Goal: Information Seeking & Learning: Understand process/instructions

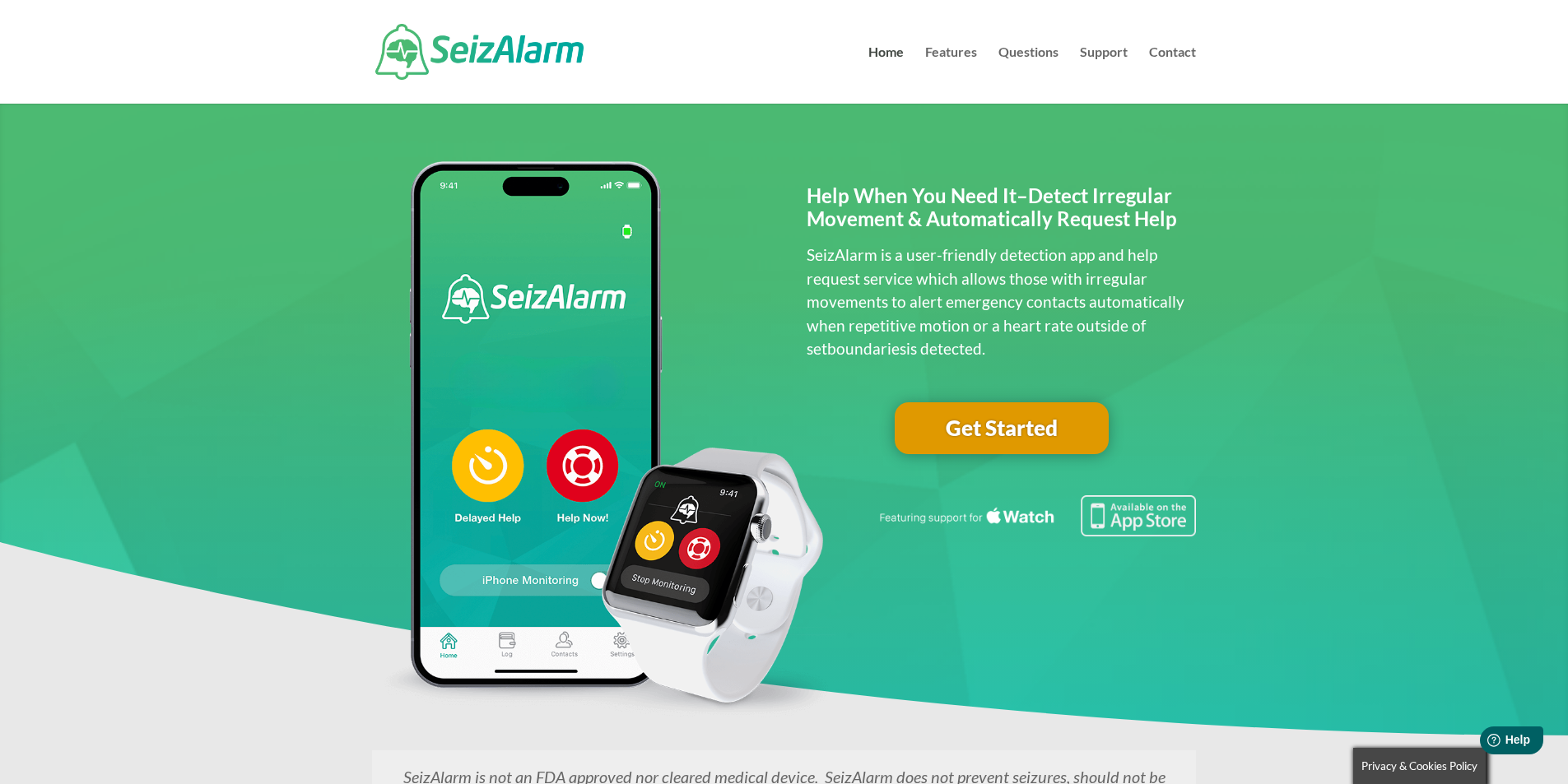
click at [1007, 424] on link "Get Started" at bounding box center [1001, 429] width 214 height 53
click at [950, 57] on link "Features" at bounding box center [951, 75] width 52 height 58
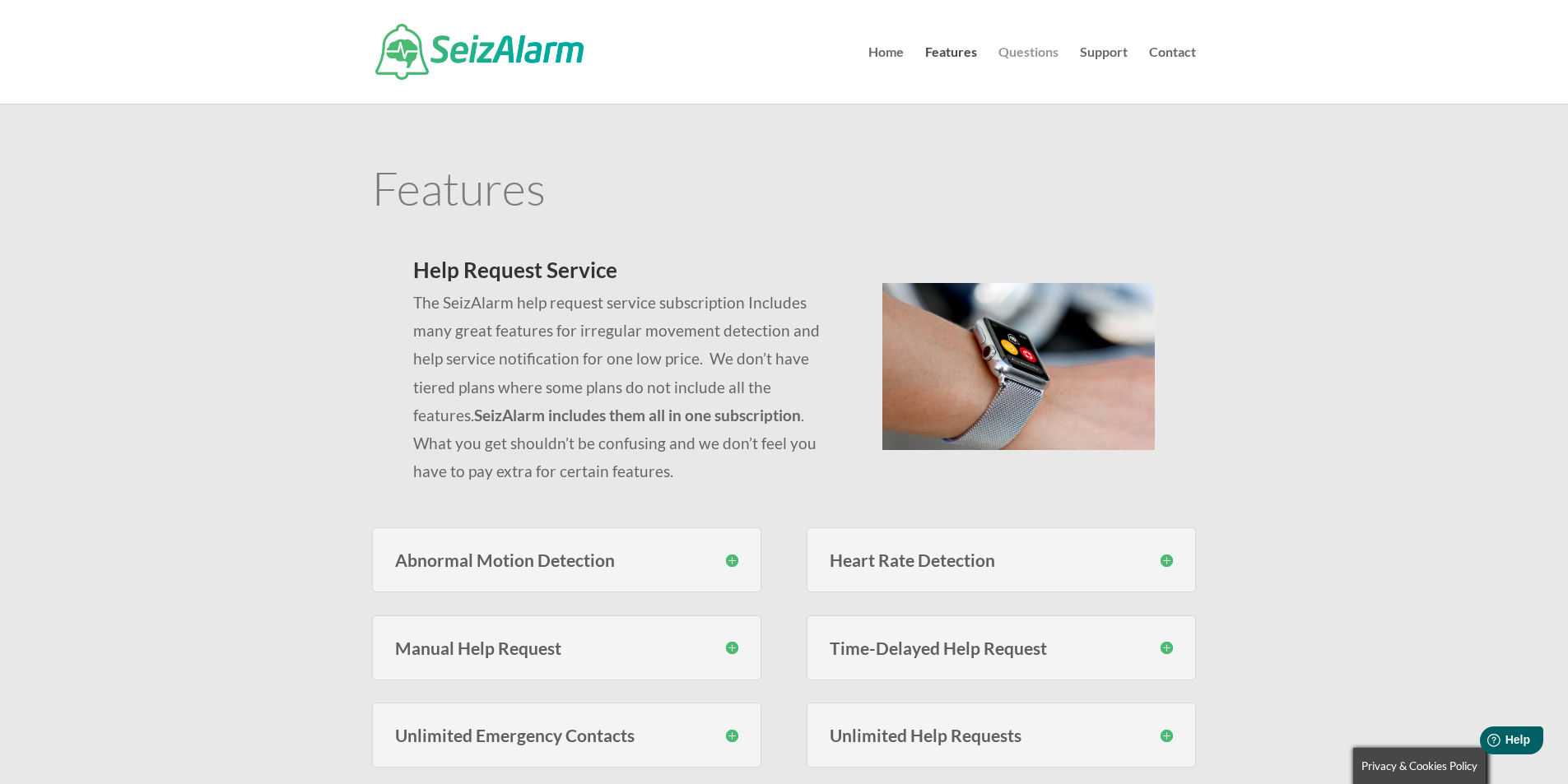
click at [1031, 59] on link "Questions" at bounding box center [1028, 75] width 60 height 58
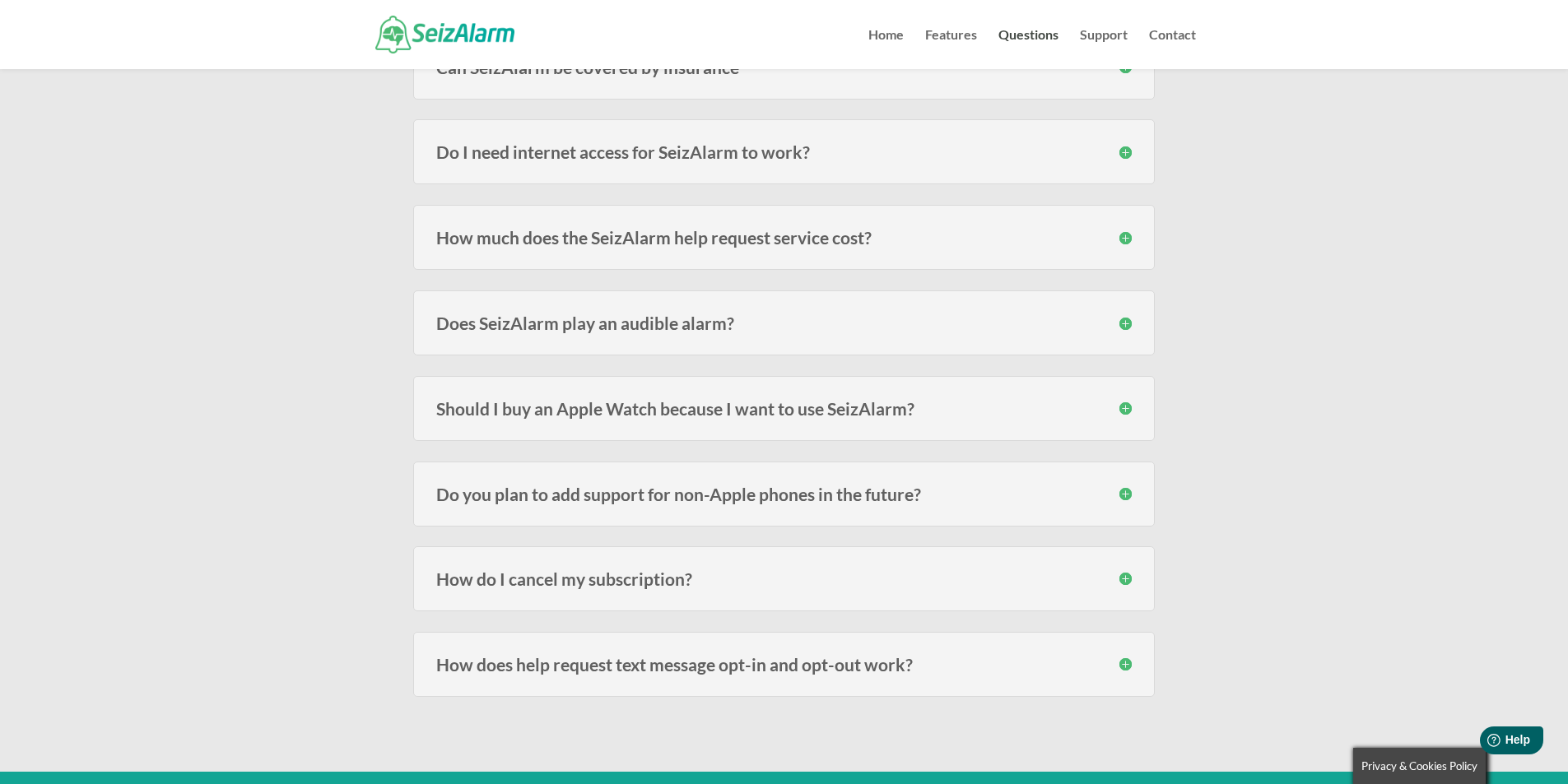
scroll to position [2139, 0]
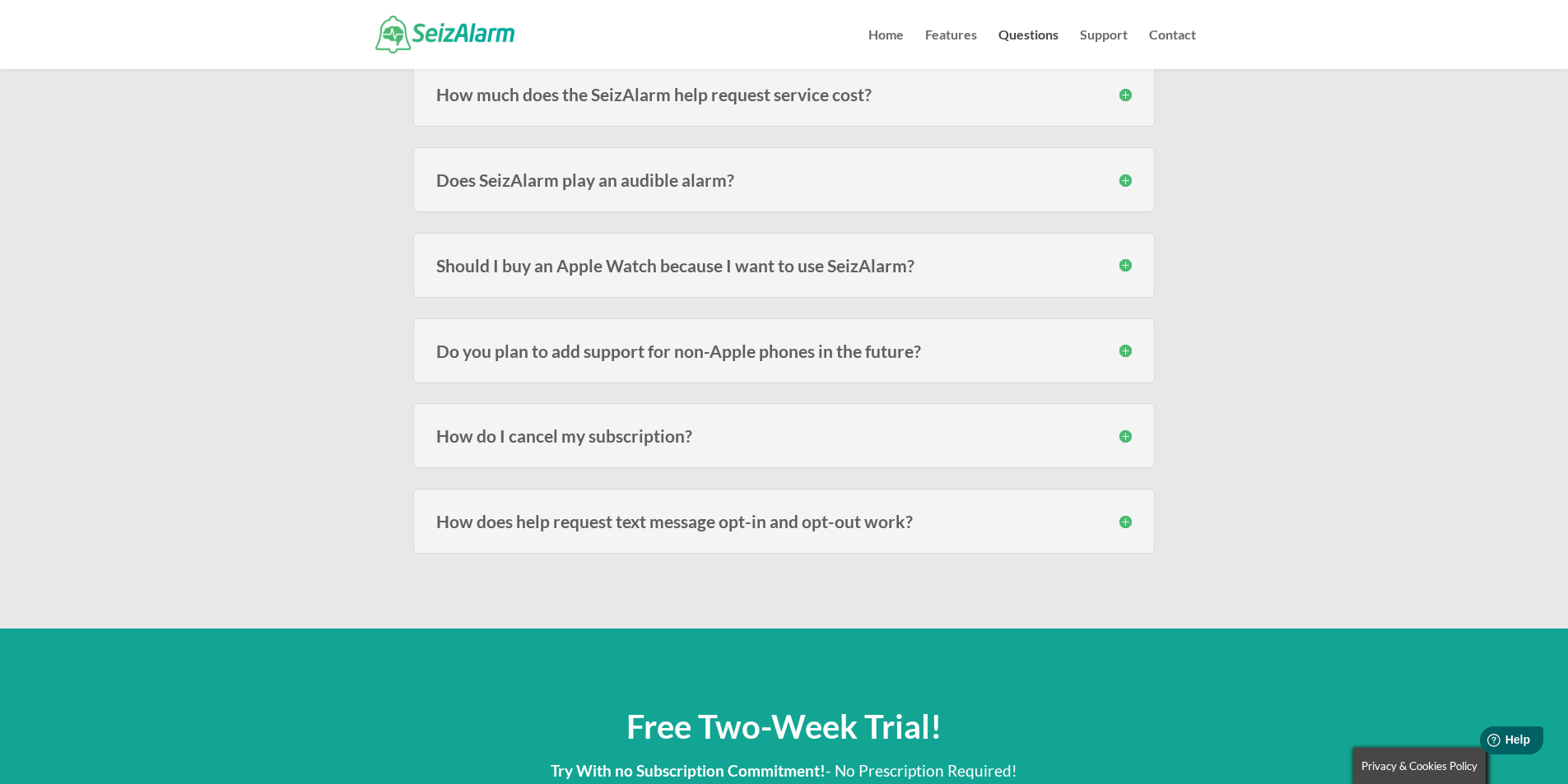
click at [623, 438] on h3 "How do I cancel my subscription?" at bounding box center [784, 435] width 696 height 17
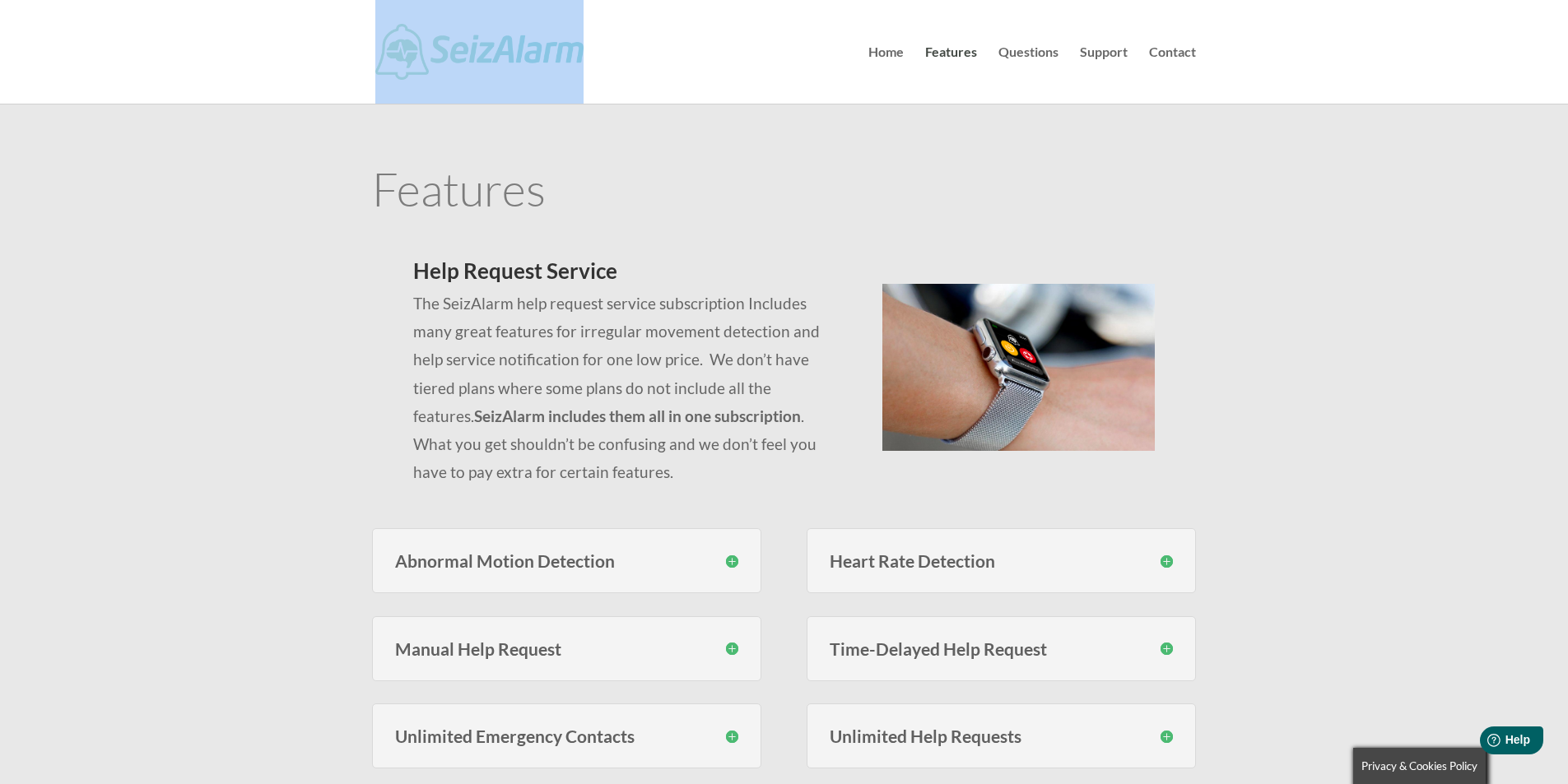
drag, startPoint x: 634, startPoint y: 48, endPoint x: 457, endPoint y: 49, distance: 177.0
click at [457, 49] on div at bounding box center [784, 52] width 824 height 104
click at [767, 59] on div at bounding box center [784, 52] width 824 height 104
